Goal: Information Seeking & Learning: Find specific fact

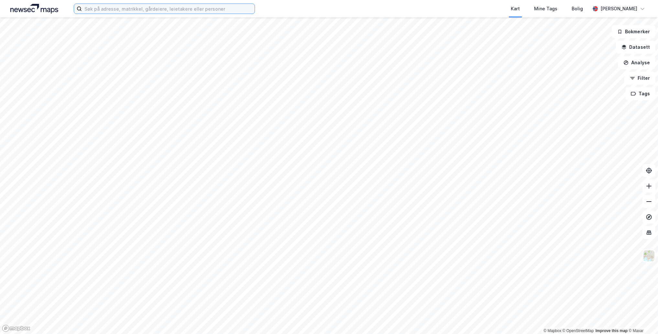
click at [109, 10] on input at bounding box center [168, 9] width 173 height 10
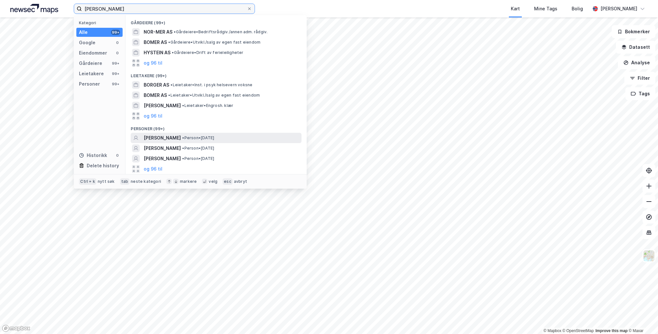
type input "[PERSON_NAME]"
click at [169, 137] on span "[PERSON_NAME]" at bounding box center [162, 138] width 37 height 8
